Goal: Use online tool/utility: Utilize a website feature to perform a specific function

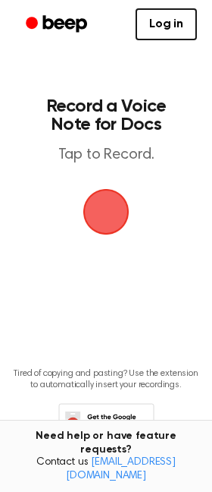
click at [115, 209] on span "button" at bounding box center [106, 211] width 42 height 42
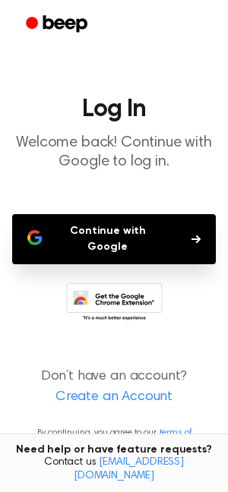
click at [110, 242] on button "Continue with Google" at bounding box center [113, 239] width 203 height 50
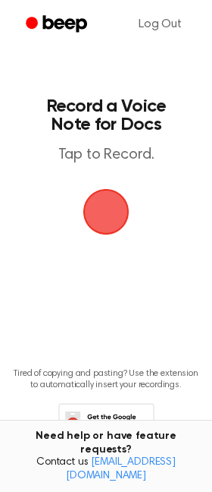
click at [90, 222] on span "button" at bounding box center [106, 212] width 46 height 46
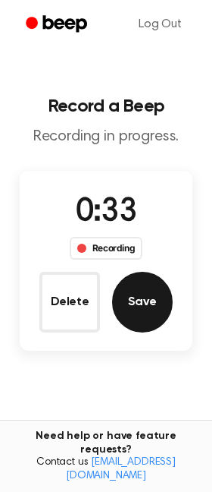
click at [162, 288] on button "Save" at bounding box center [142, 302] width 61 height 61
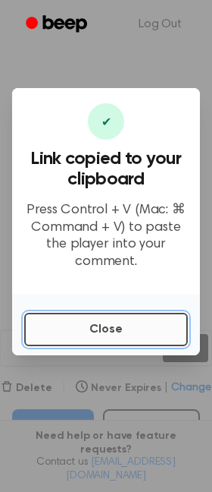
click at [93, 325] on button "Close" at bounding box center [106, 329] width 164 height 33
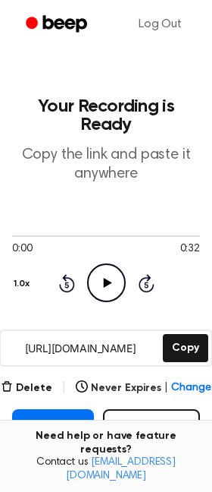
click at [117, 278] on icon "Play Audio" at bounding box center [106, 282] width 39 height 39
click at [120, 289] on icon "Pause Audio" at bounding box center [106, 282] width 39 height 39
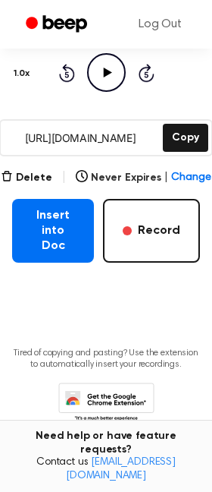
scroll to position [217, 0]
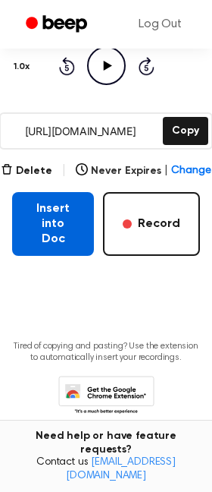
click at [55, 218] on button "Insert into Doc" at bounding box center [53, 224] width 82 height 64
